Goal: Task Accomplishment & Management: Manage account settings

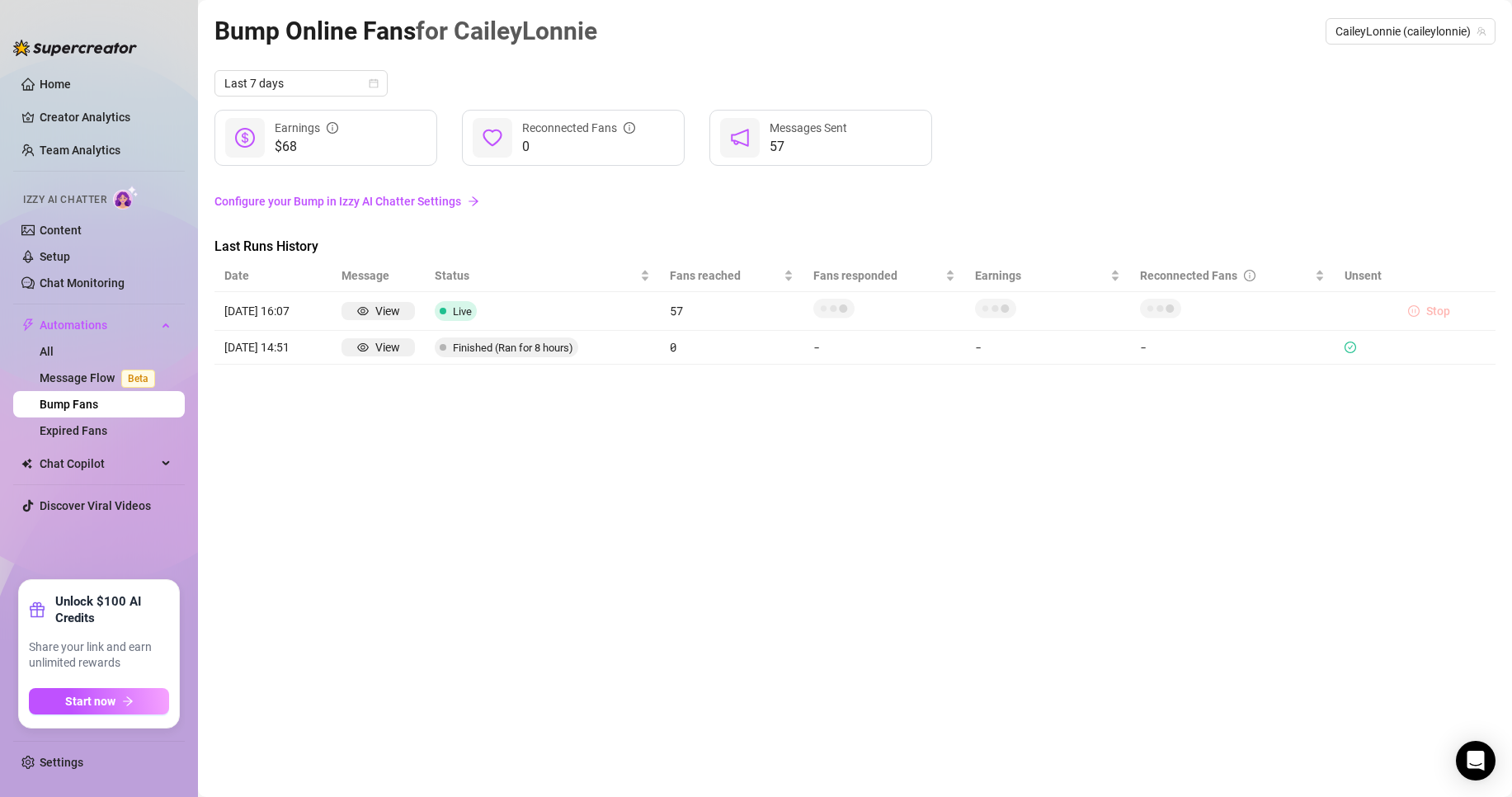
click at [1434, 309] on span "Stop" at bounding box center [1438, 311] width 24 height 14
click at [1416, 310] on icon "pause-circle" at bounding box center [1414, 311] width 12 height 12
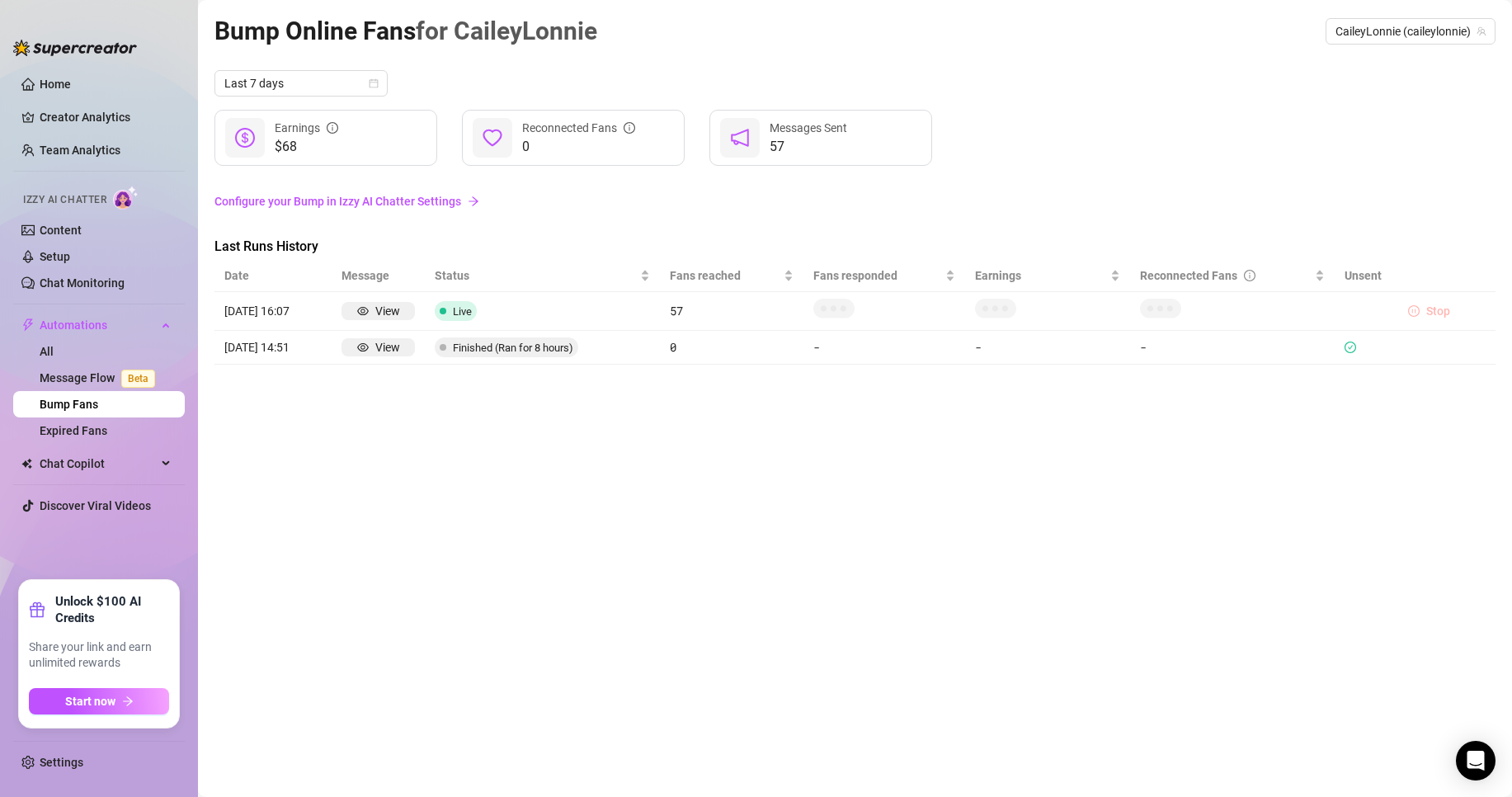
click at [1416, 310] on icon "pause-circle" at bounding box center [1414, 311] width 12 height 12
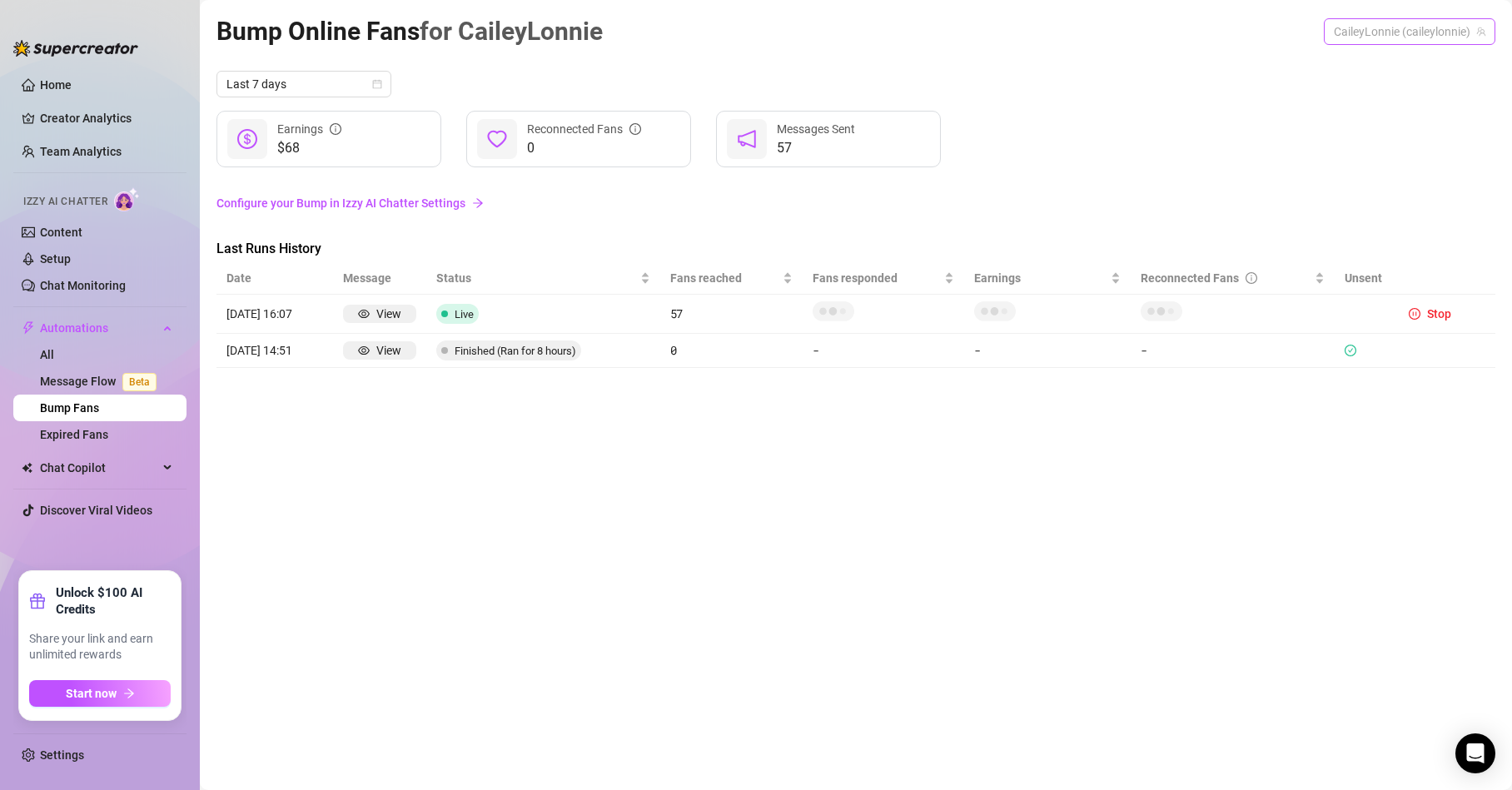
click at [1380, 44] on div "CaileyLonnie (caileylonnie)" at bounding box center [1410, 31] width 171 height 26
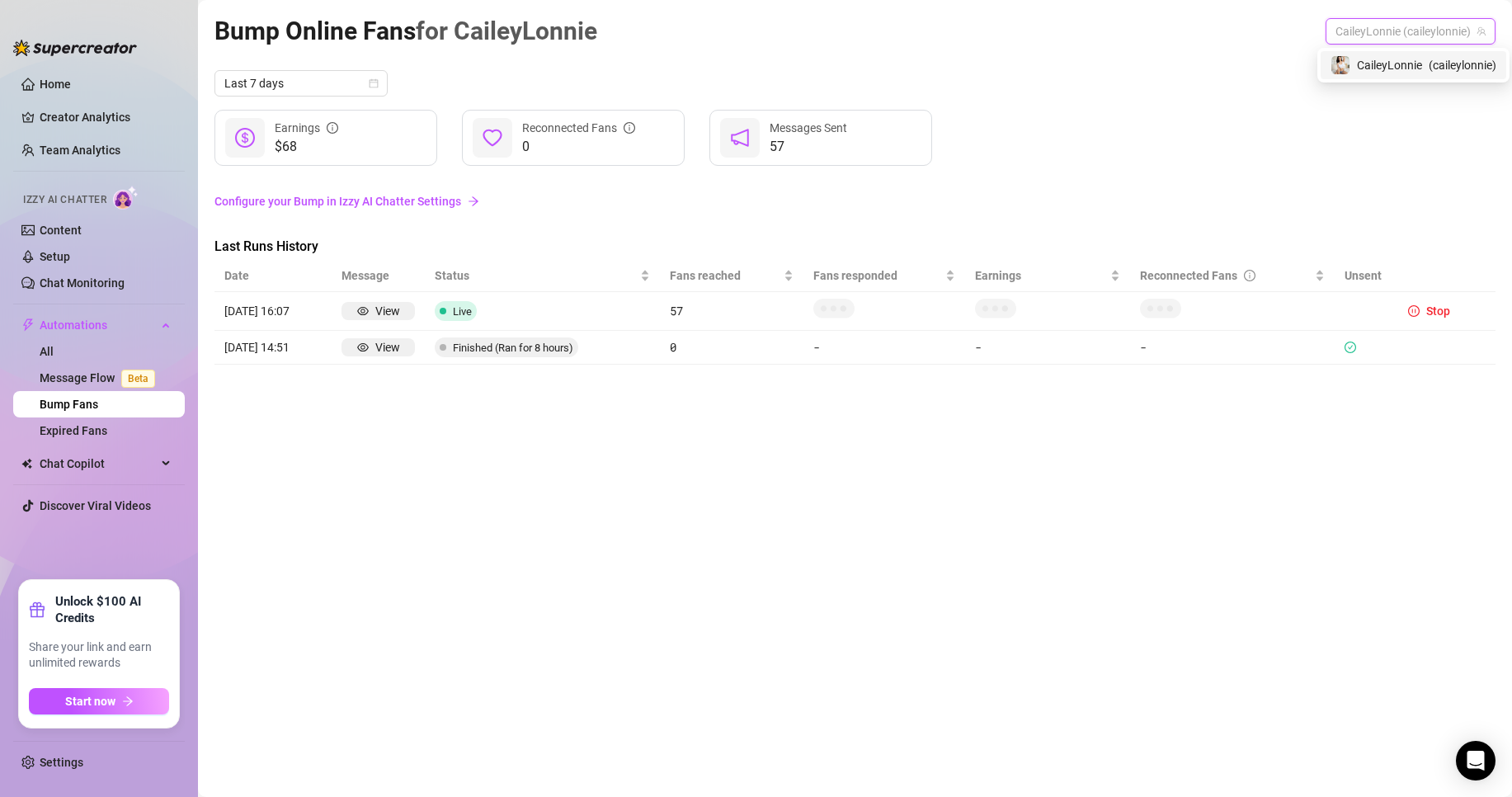
click at [1370, 74] on div "CaileyLonnie ( caileylonnie )" at bounding box center [1414, 65] width 166 height 20
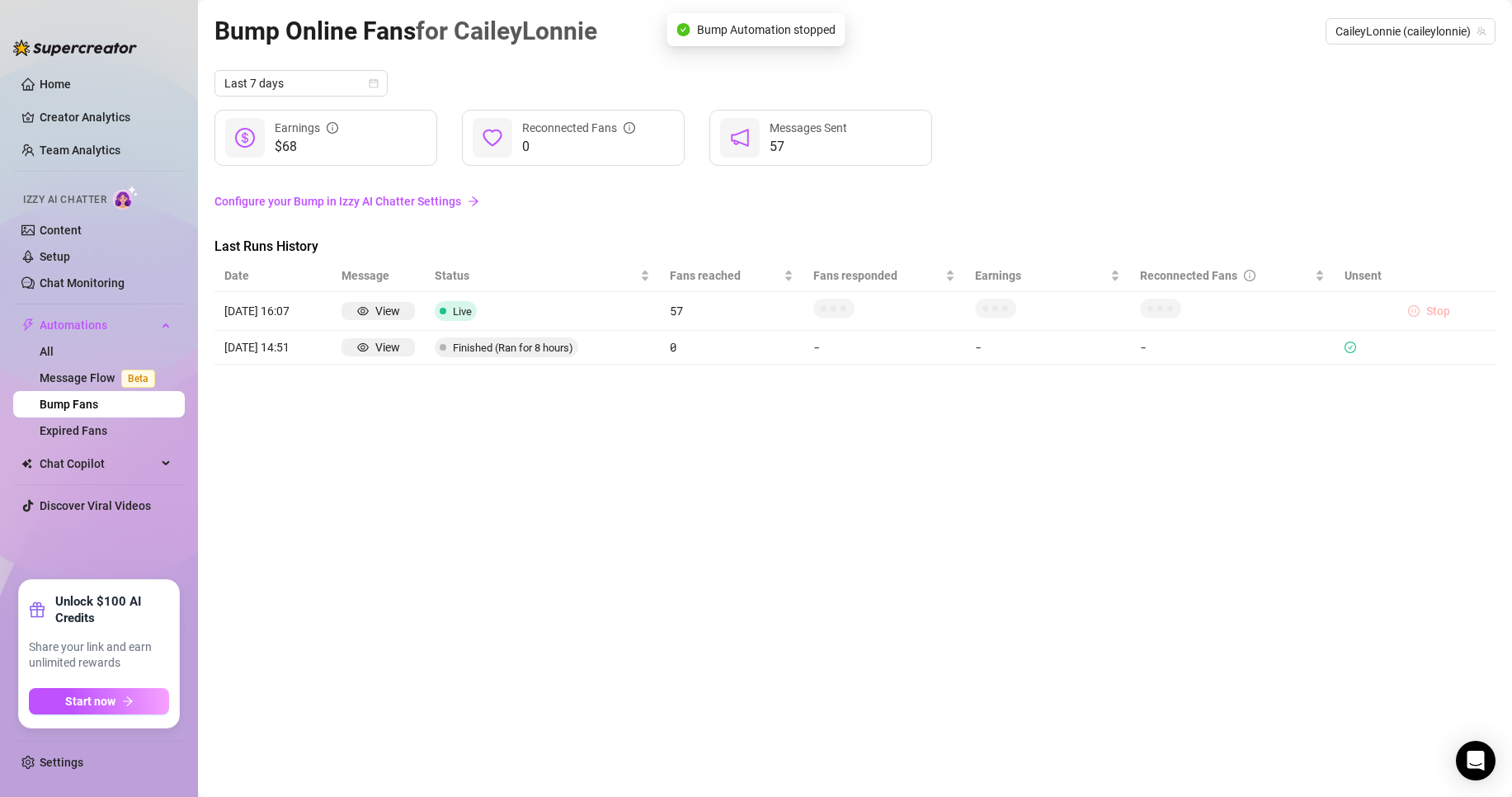
click at [1429, 313] on span "Stop" at bounding box center [1438, 311] width 24 height 14
